Goal: Submit feedback/report problem: Submit feedback/report problem

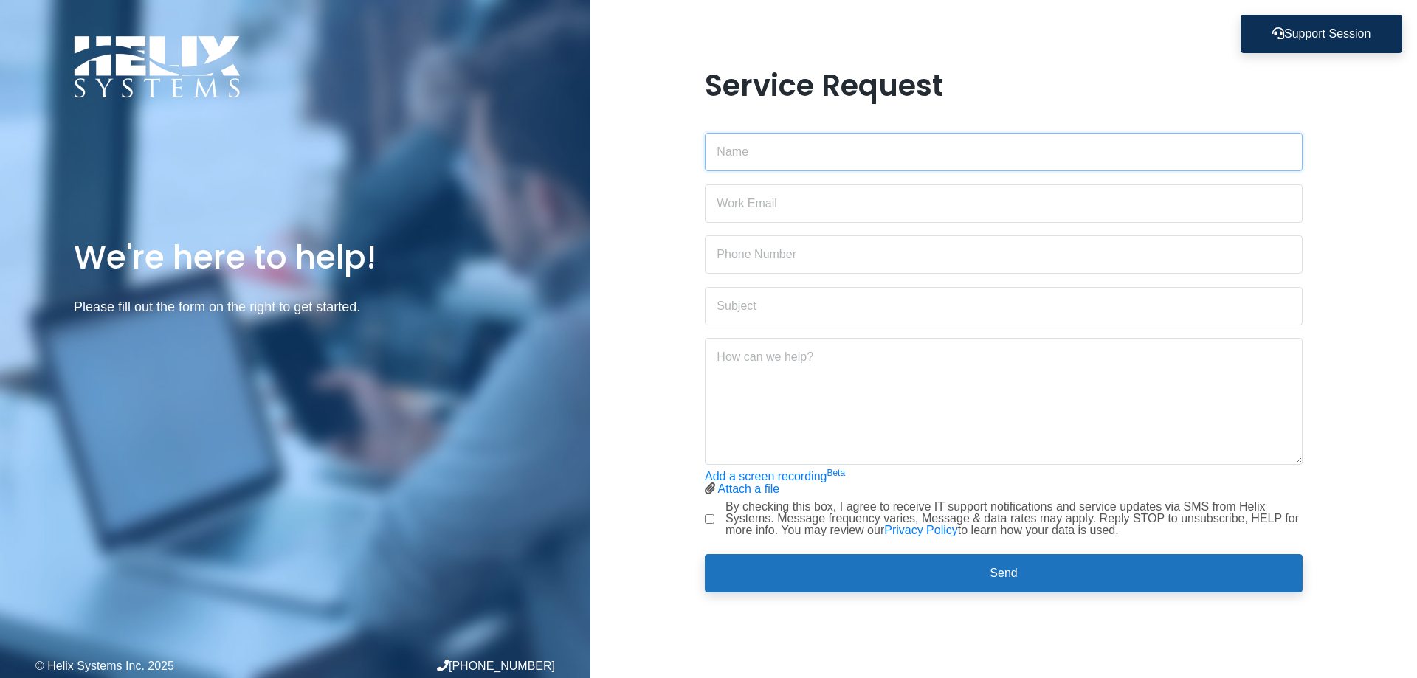
click at [725, 153] on input "text" at bounding box center [1004, 152] width 598 height 38
type input "[PERSON_NAME]"
type input "[PERSON_NAME][EMAIL_ADDRESS][DOMAIN_NAME]"
type input "9176789480"
drag, startPoint x: 820, startPoint y: 145, endPoint x: 478, endPoint y: 92, distance: 346.5
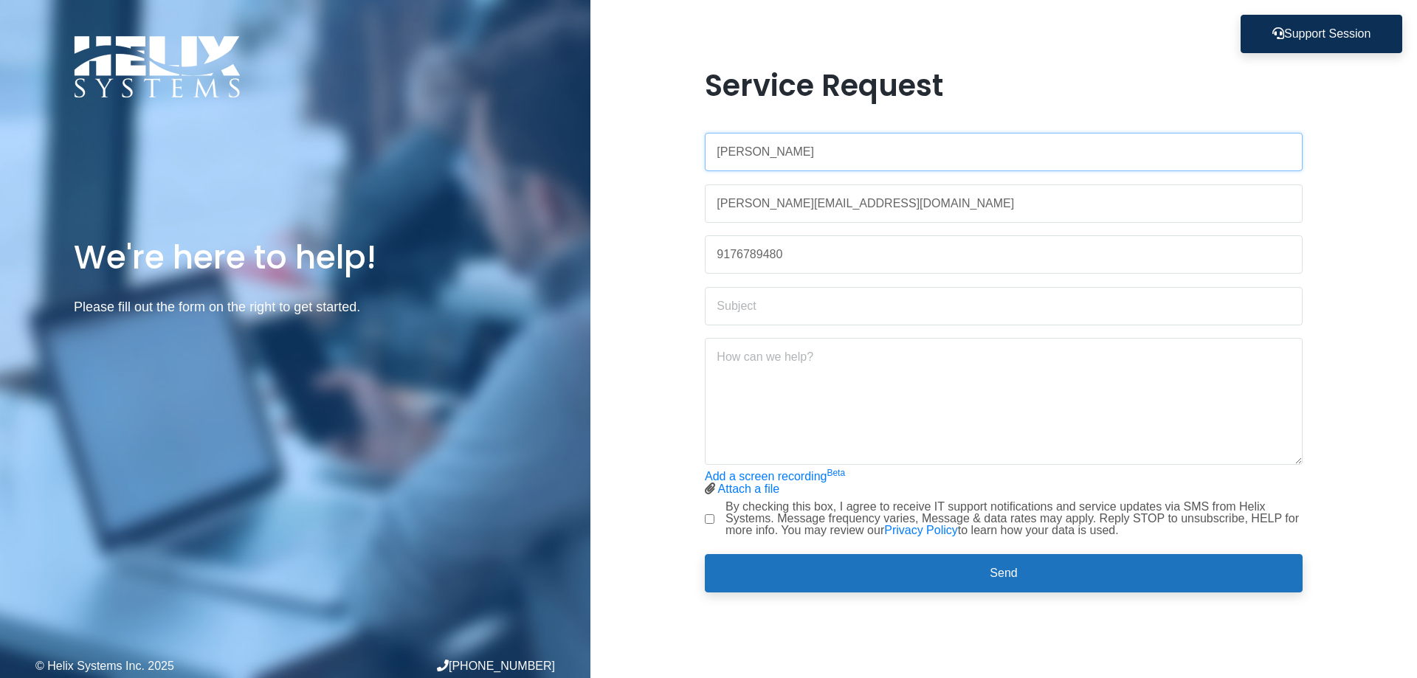
click at [509, 96] on div "We're here to help! Please fill out the form on the right to get started. © Hel…" at bounding box center [708, 339] width 1417 height 678
type input "[PERSON_NAME]"
click at [733, 314] on input "text" at bounding box center [1004, 306] width 598 height 38
type input "I"
type input "Reboot Message"
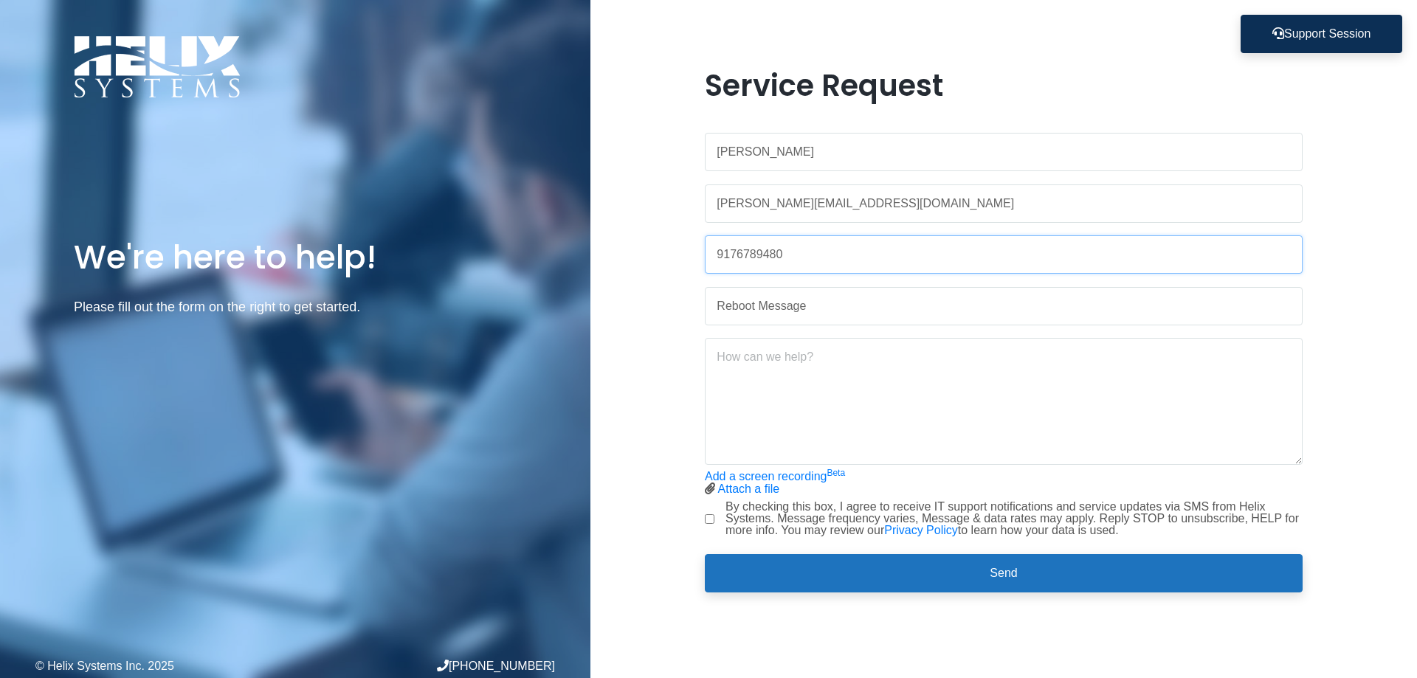
drag, startPoint x: 814, startPoint y: 266, endPoint x: 604, endPoint y: 233, distance: 212.4
click at [625, 245] on div "Service Request [PERSON_NAME] [PERSON_NAME][EMAIL_ADDRESS][DOMAIN_NAME] 9176789…" at bounding box center [1004, 339] width 827 height 543
type input "9173735272"
click at [749, 360] on textarea at bounding box center [1004, 401] width 598 height 127
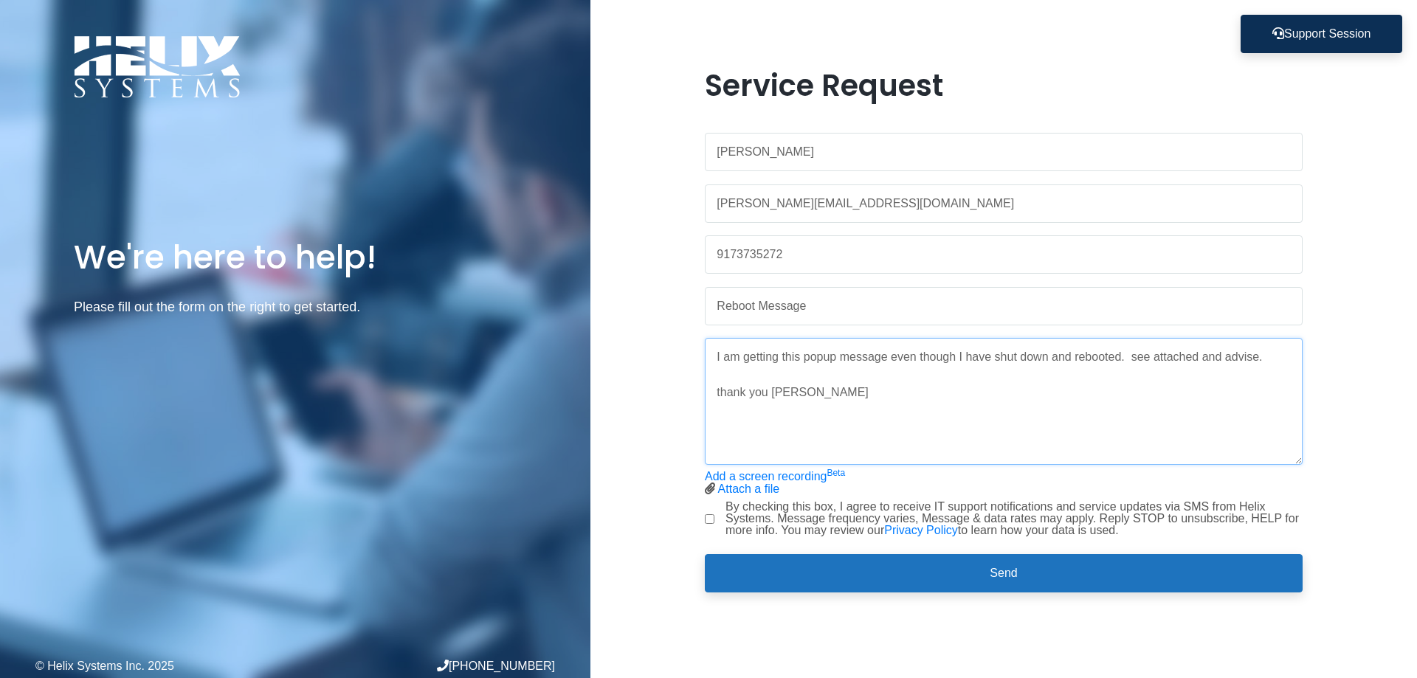
type textarea "I am getting this popup message even though I have shut down and rebooted. see …"
click at [712, 518] on input "By checking this box, I agree to receive IT support notifications and service u…" at bounding box center [710, 520] width 10 height 10
checkbox input "true"
click at [737, 486] on link "Attach a file" at bounding box center [749, 489] width 62 height 13
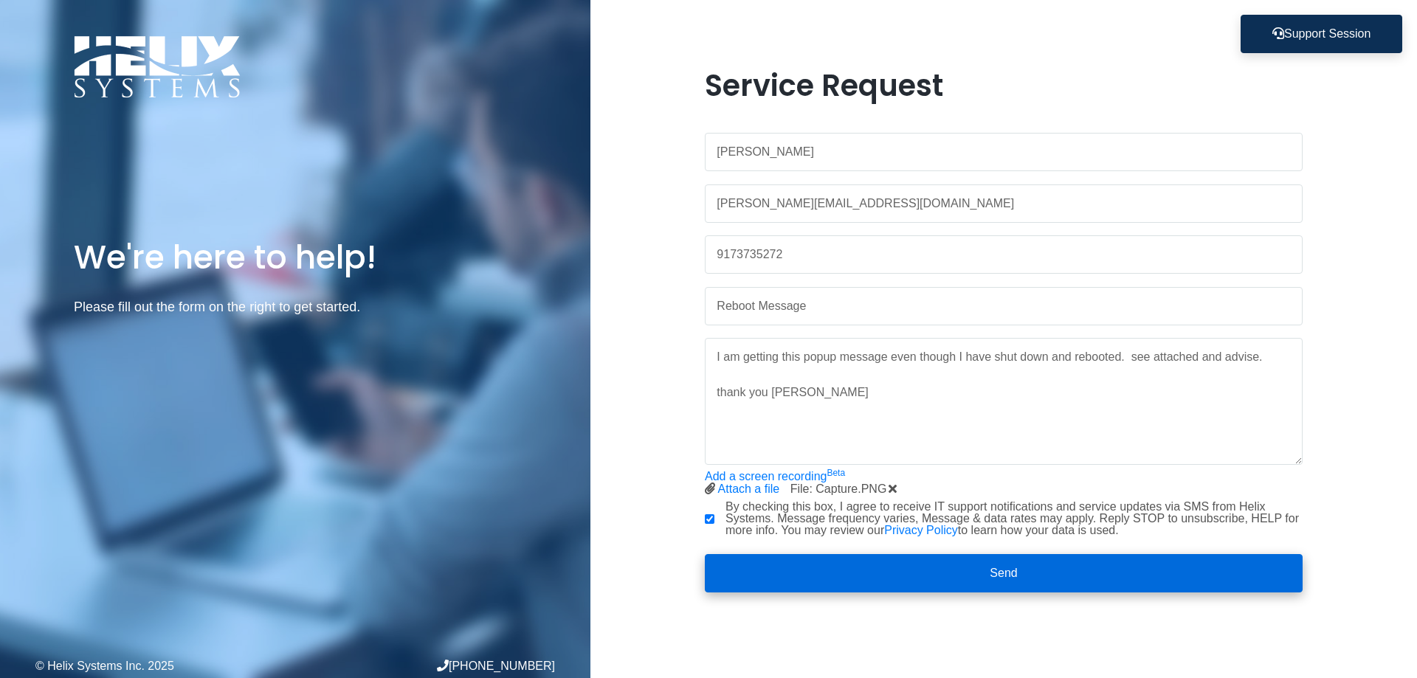
click at [988, 574] on button "Send" at bounding box center [1004, 573] width 598 height 38
